Goal: Task Accomplishment & Management: Manage account settings

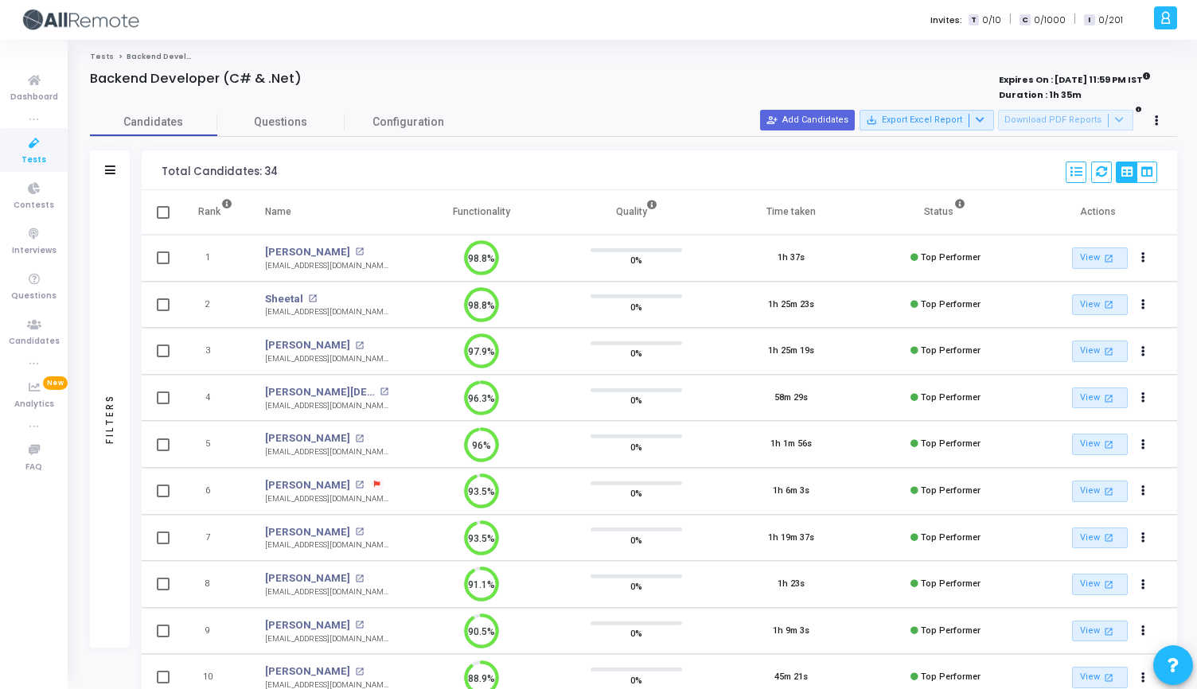
click at [517, 213] on th "Functionality" at bounding box center [481, 212] width 154 height 45
click at [516, 213] on th "Functionality" at bounding box center [481, 212] width 154 height 45
drag, startPoint x: 512, startPoint y: 213, endPoint x: 429, endPoint y: 213, distance: 82.8
click at [429, 213] on th "Functionality" at bounding box center [481, 212] width 154 height 45
drag, startPoint x: 158, startPoint y: 167, endPoint x: 878, endPoint y: 211, distance: 721.4
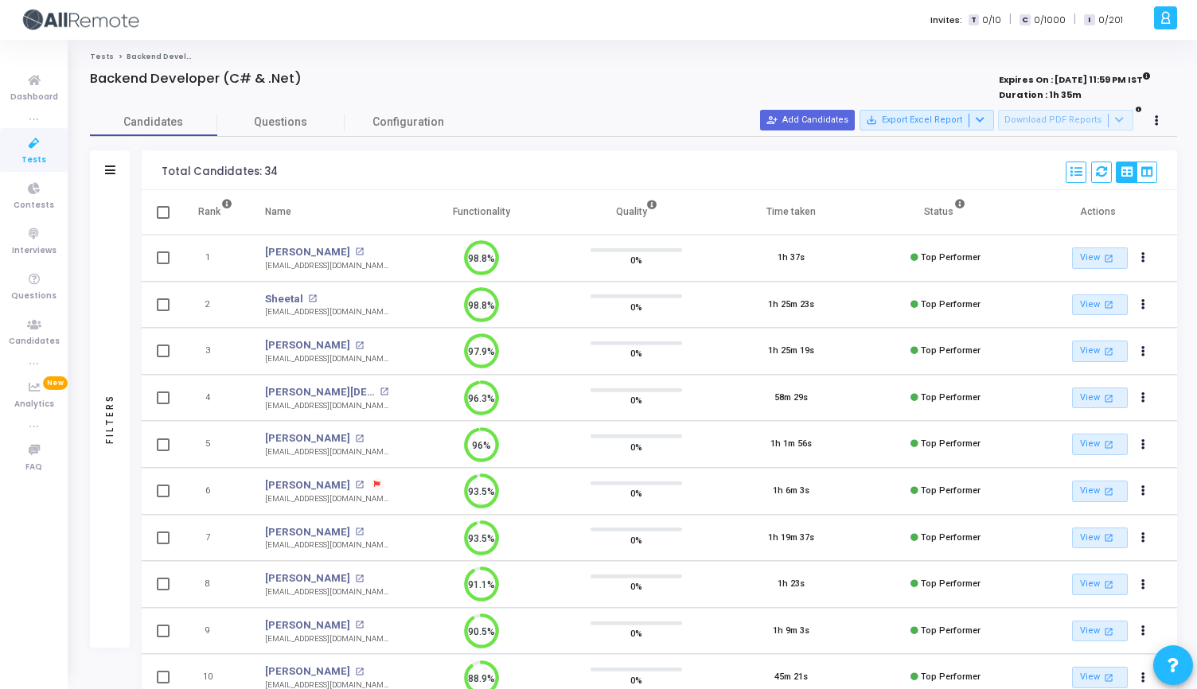
click at [305, 163] on div "Total Candidates: 34 Select S No Name Questions Functionality Quality Time Take…" at bounding box center [659, 170] width 1035 height 40
drag, startPoint x: 149, startPoint y: 164, endPoint x: 1143, endPoint y: 204, distance: 994.6
click at [1143, 204] on th "Actions" at bounding box center [1099, 212] width 154 height 45
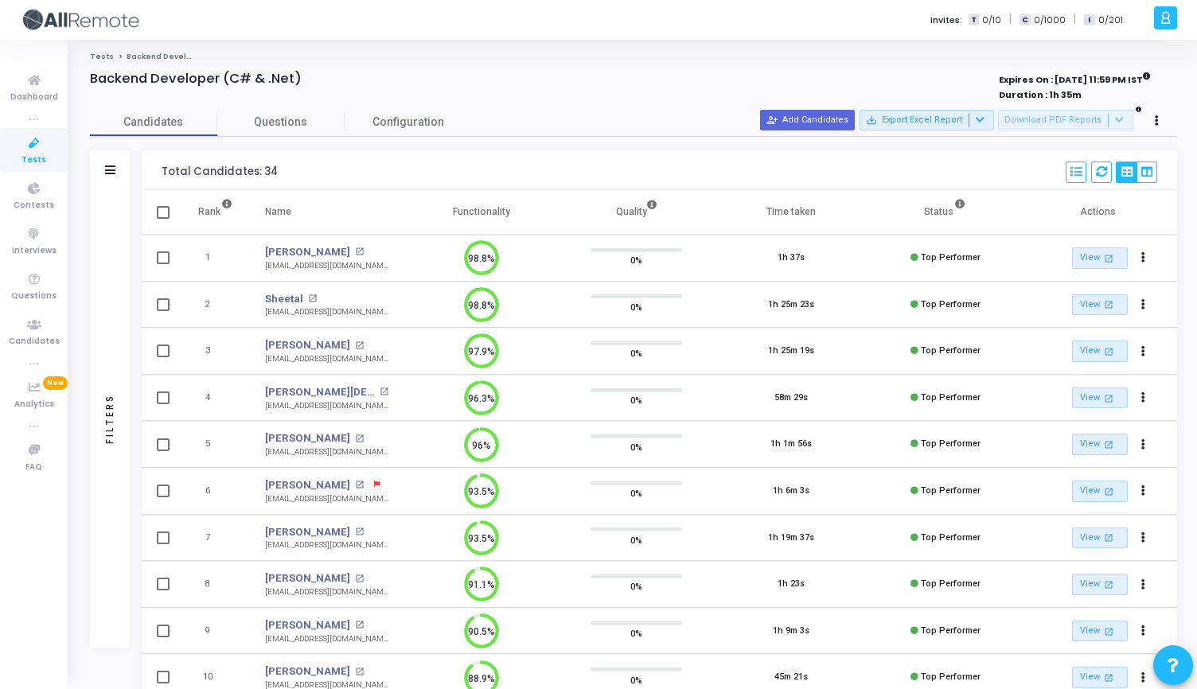
drag, startPoint x: 1143, startPoint y: 204, endPoint x: 162, endPoint y: 166, distance: 981.8
click at [162, 166] on div "Total Candidates: 34" at bounding box center [220, 172] width 116 height 13
drag, startPoint x: 161, startPoint y: 166, endPoint x: 1089, endPoint y: 212, distance: 929.7
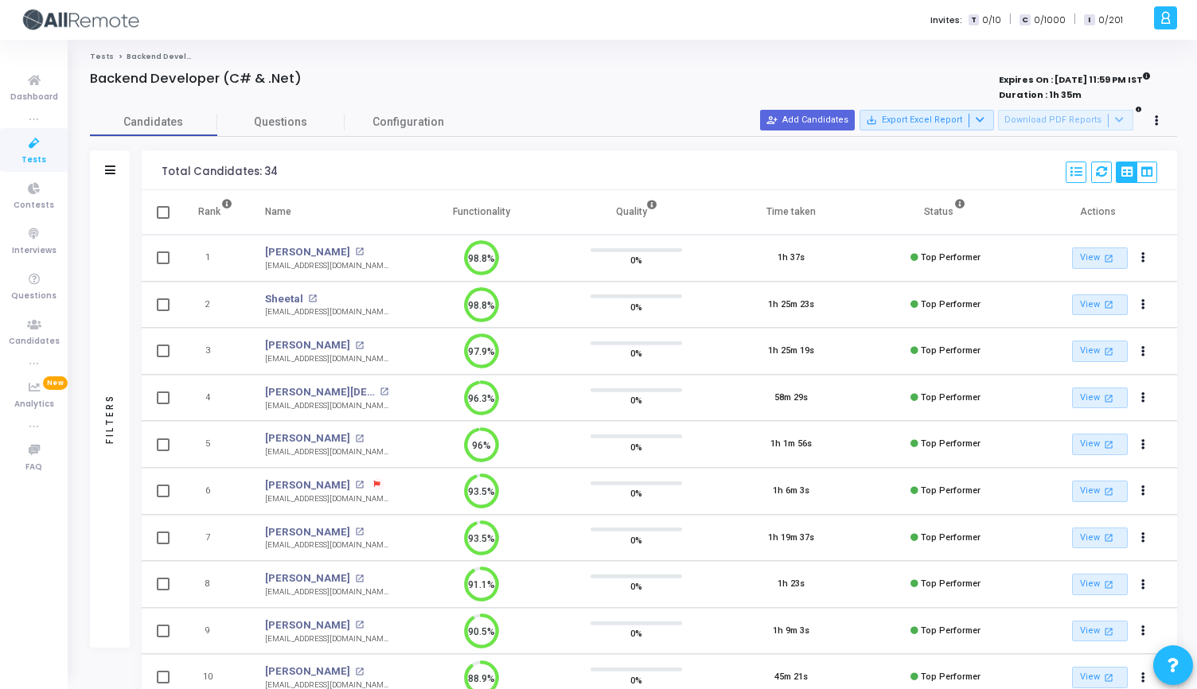
click at [1124, 206] on th "Actions" at bounding box center [1099, 212] width 154 height 45
drag, startPoint x: 1124, startPoint y: 206, endPoint x: 191, endPoint y: 173, distance: 933.9
click at [191, 173] on div "Total Candidates: 34" at bounding box center [220, 172] width 116 height 13
drag, startPoint x: 158, startPoint y: 172, endPoint x: 1131, endPoint y: 220, distance: 975.1
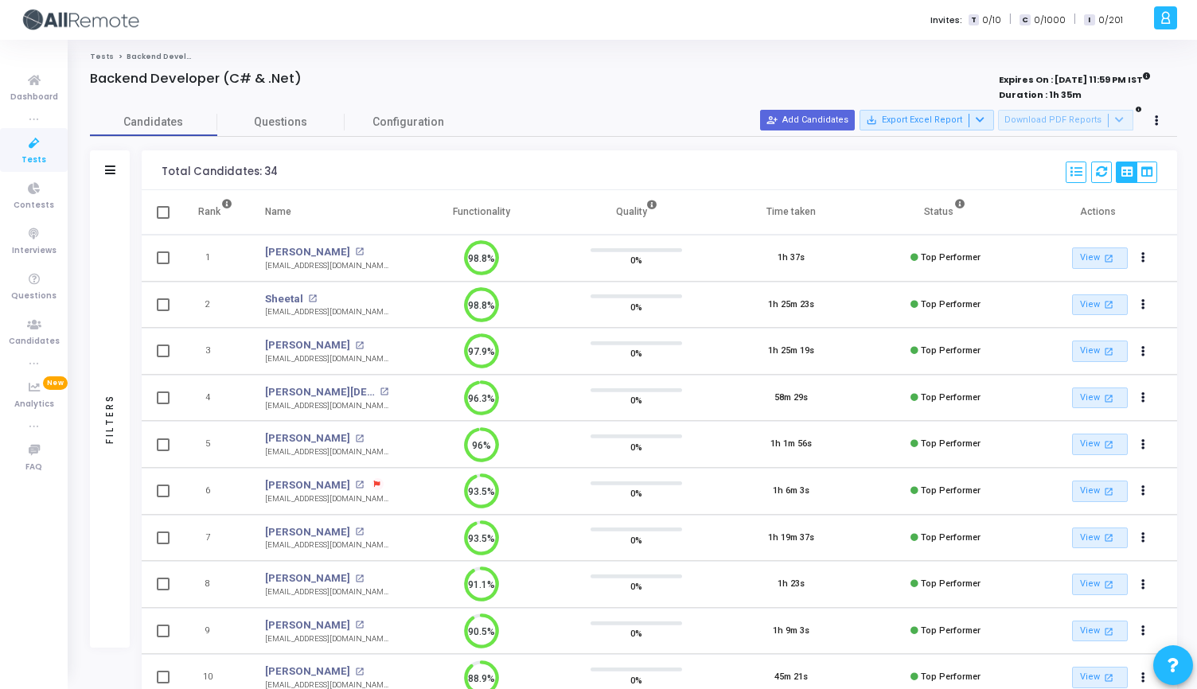
click at [1131, 220] on th "Actions" at bounding box center [1099, 212] width 154 height 45
